Goal: Information Seeking & Learning: Stay updated

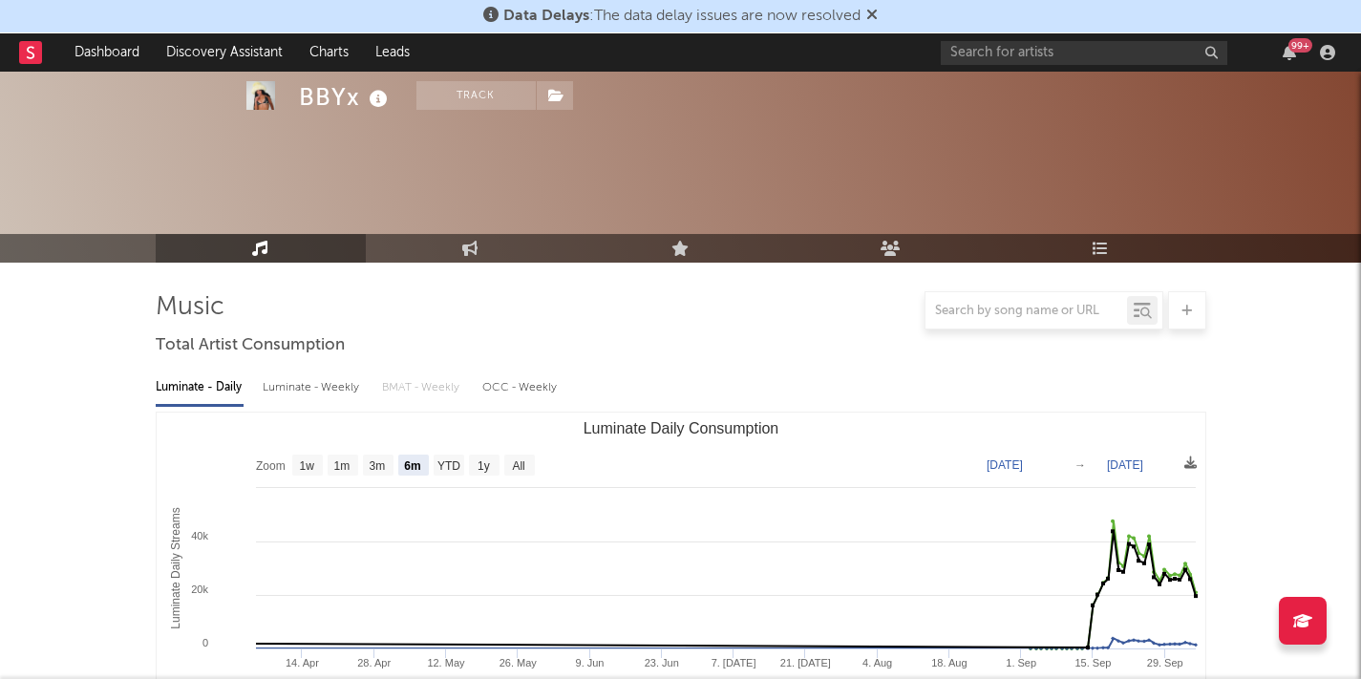
select select "6m"
select select "1w"
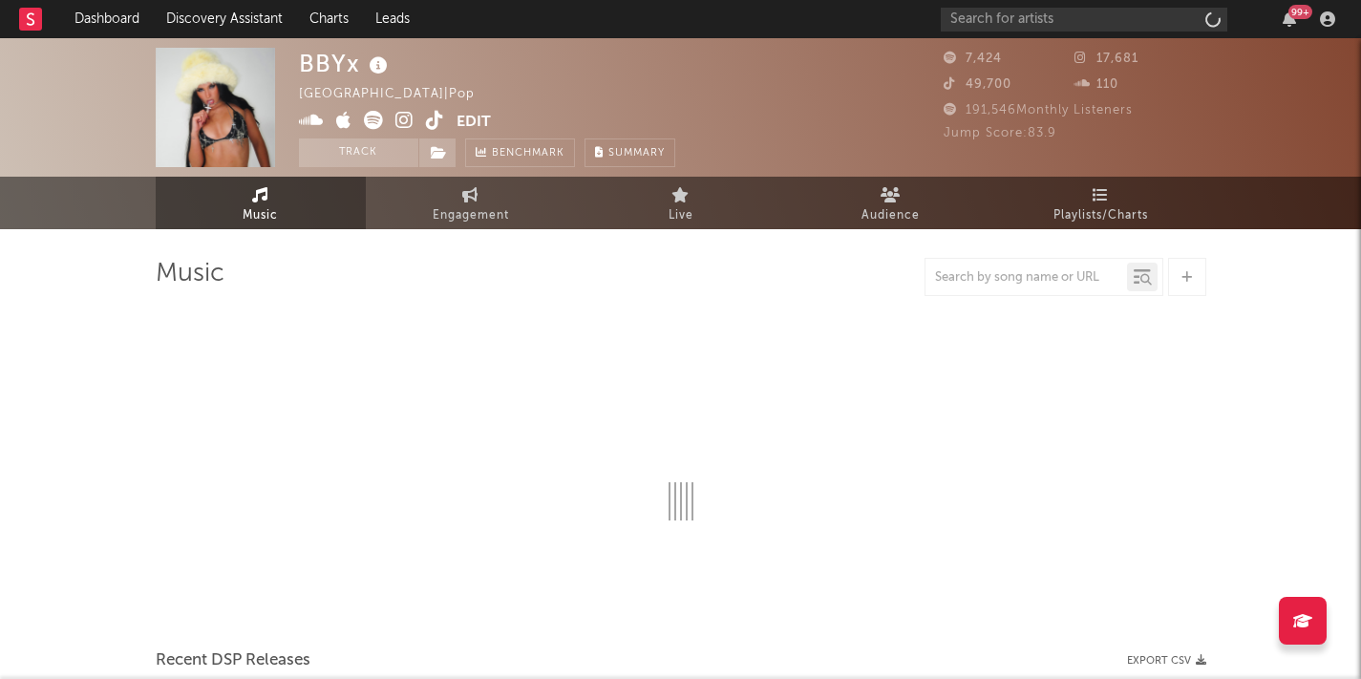
select select "6m"
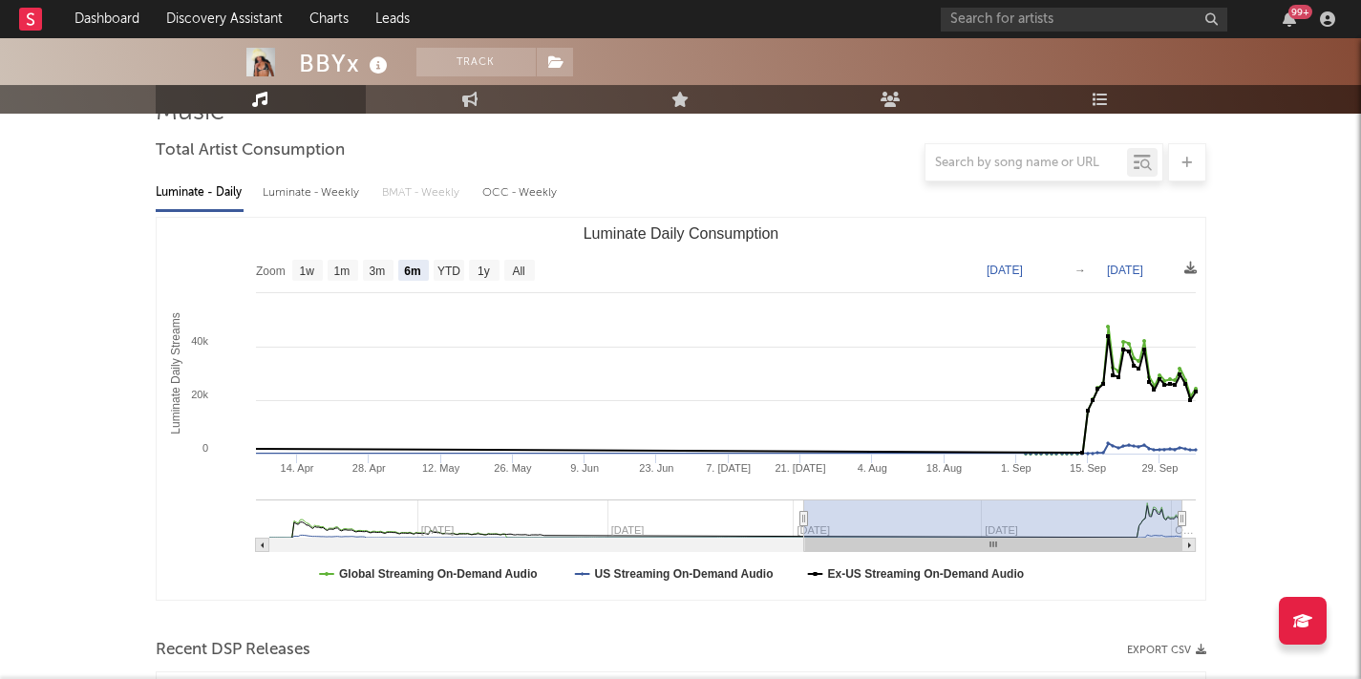
scroll to position [162, 0]
click at [1300, 29] on div "99 +" at bounding box center [1141, 19] width 401 height 38
click at [1294, 20] on icon "button" at bounding box center [1289, 18] width 13 height 15
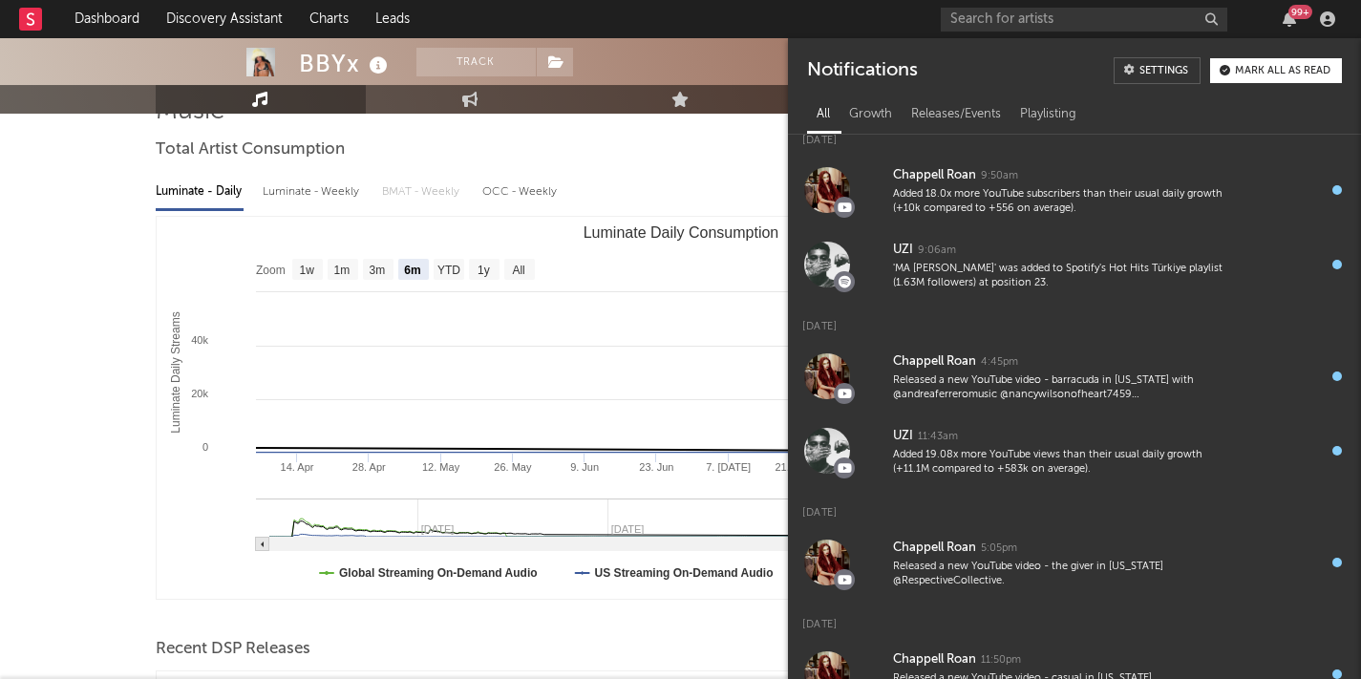
scroll to position [701, 0]
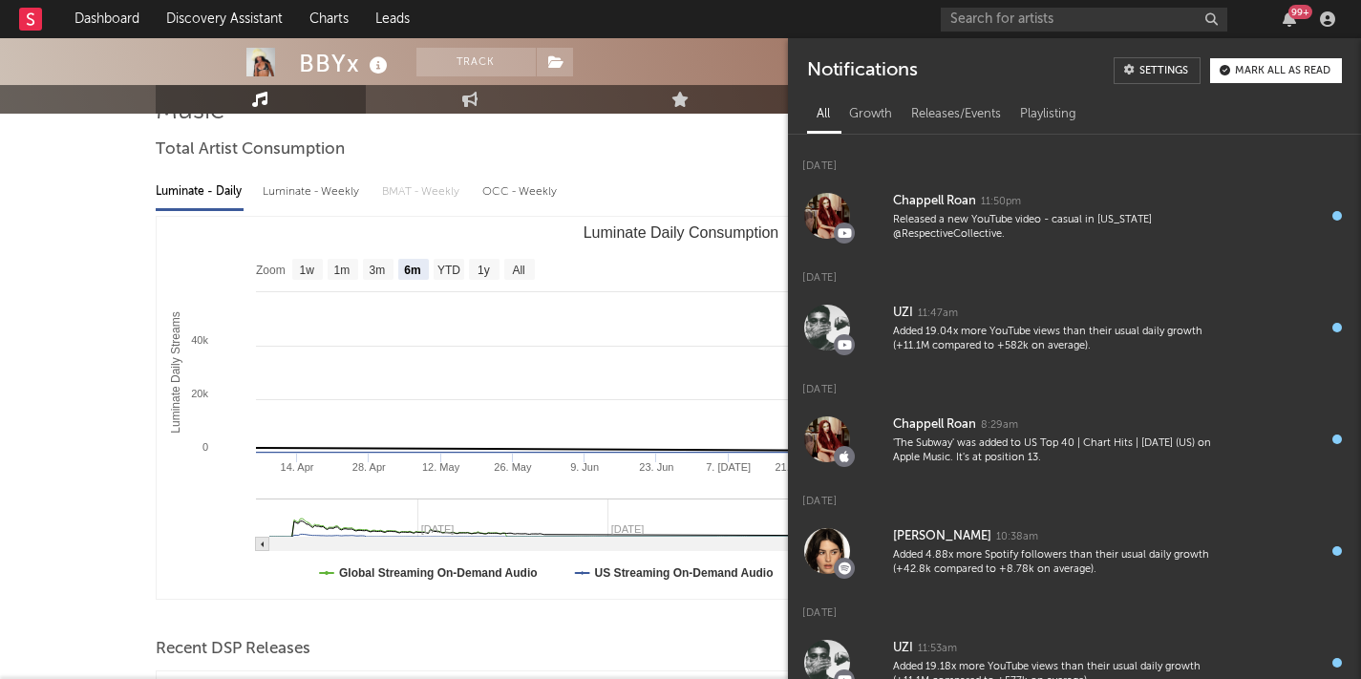
click at [307, 107] on link "Music" at bounding box center [261, 99] width 210 height 29
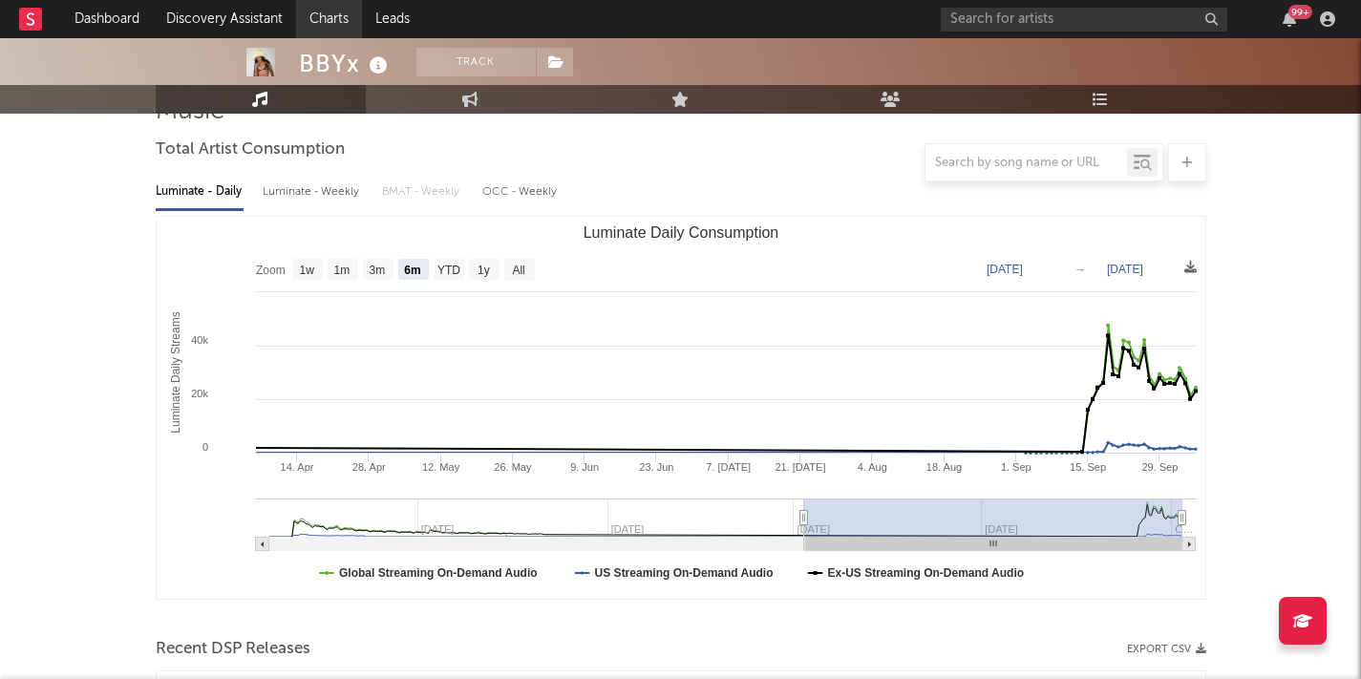
click at [339, 7] on link "Charts" at bounding box center [329, 19] width 66 height 38
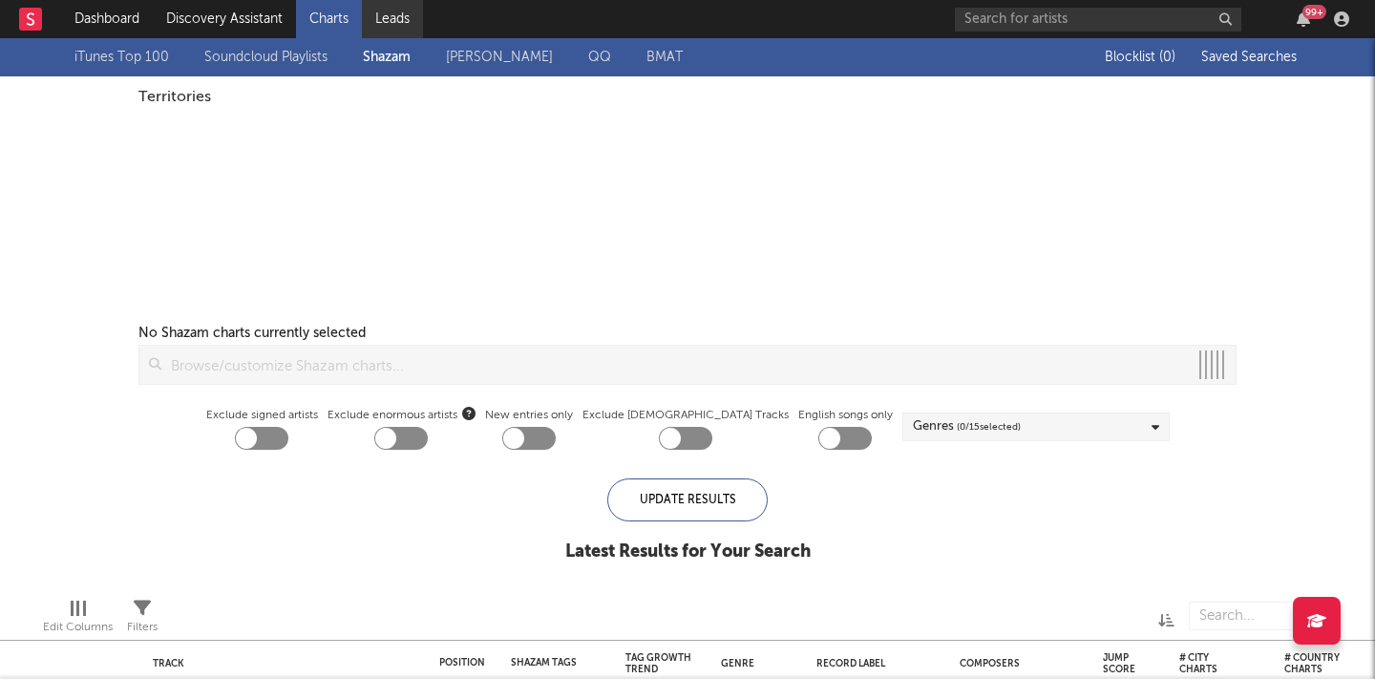
click at [393, 8] on link "Leads" at bounding box center [392, 19] width 61 height 38
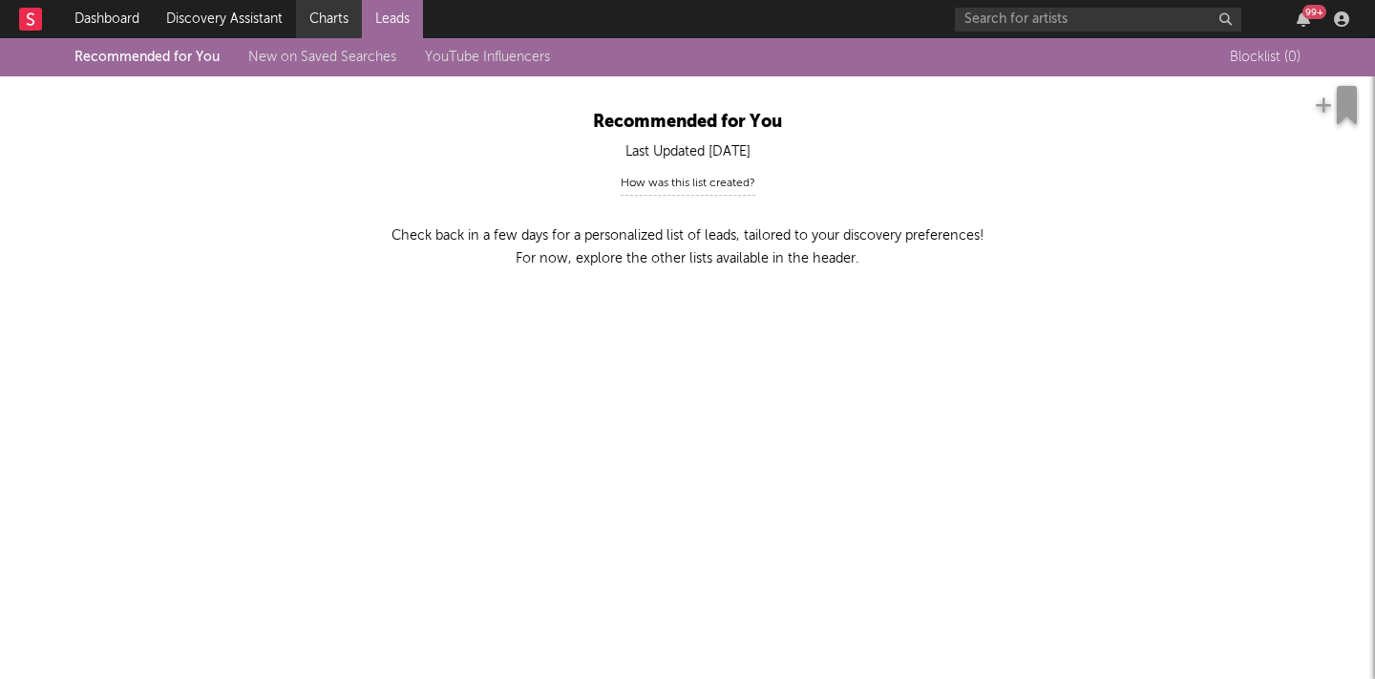
click at [321, 22] on link "Charts" at bounding box center [329, 19] width 66 height 38
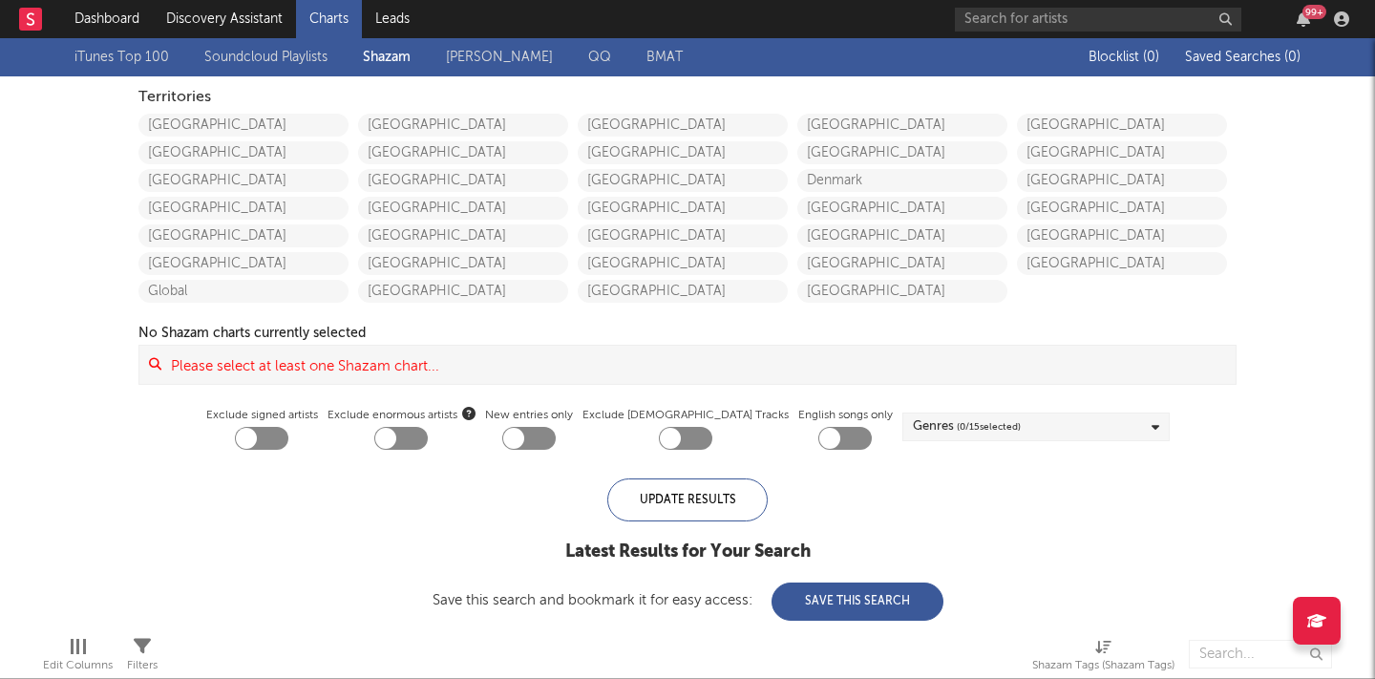
click at [692, 137] on div "United Kingdom Germany France Italy Spain Portugal Ireland" at bounding box center [688, 206] width 220 height 194
click at [689, 130] on link "United Kingdom" at bounding box center [683, 125] width 210 height 23
checkbox input "true"
